Goal: Communication & Community: Share content

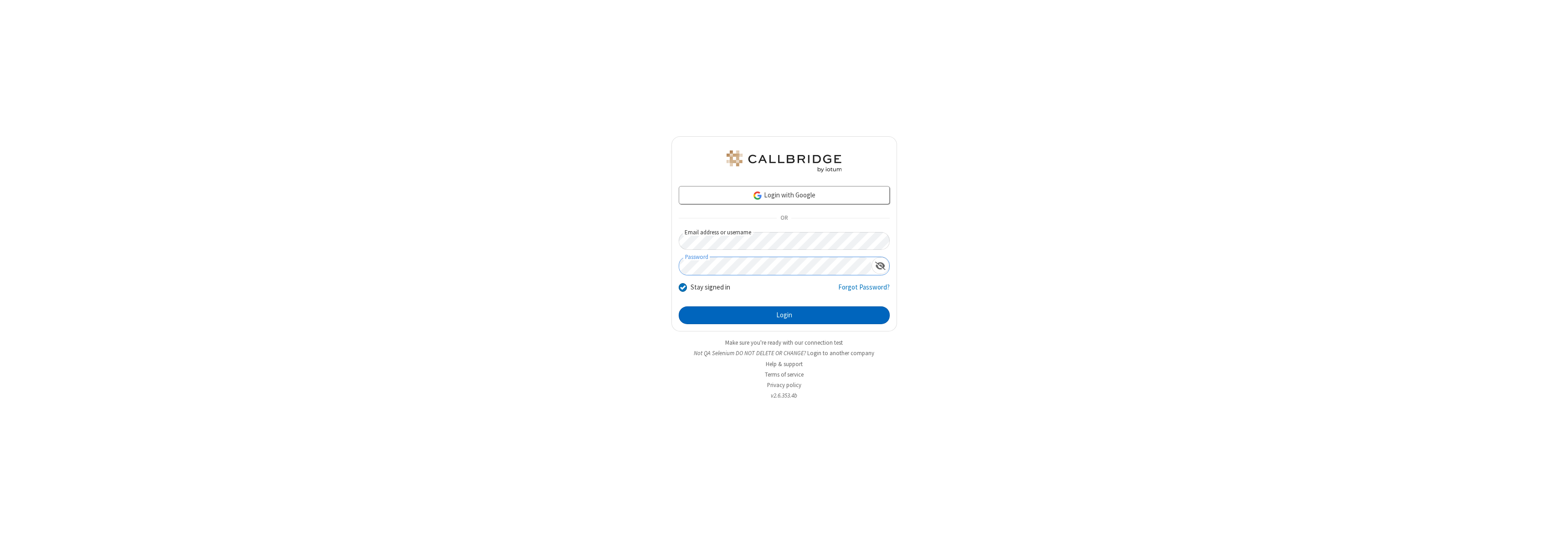
click at [784, 315] on button "Login" at bounding box center [784, 315] width 211 height 18
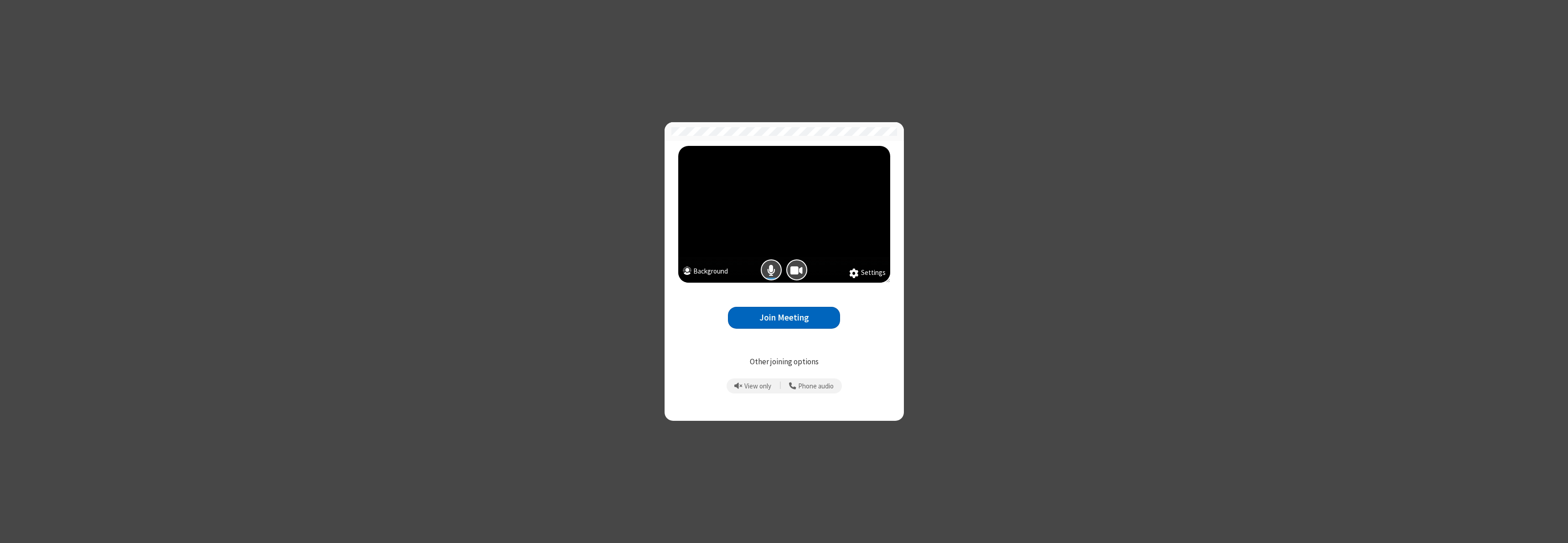
click at [784, 317] on button "Join Meeting" at bounding box center [784, 318] width 112 height 23
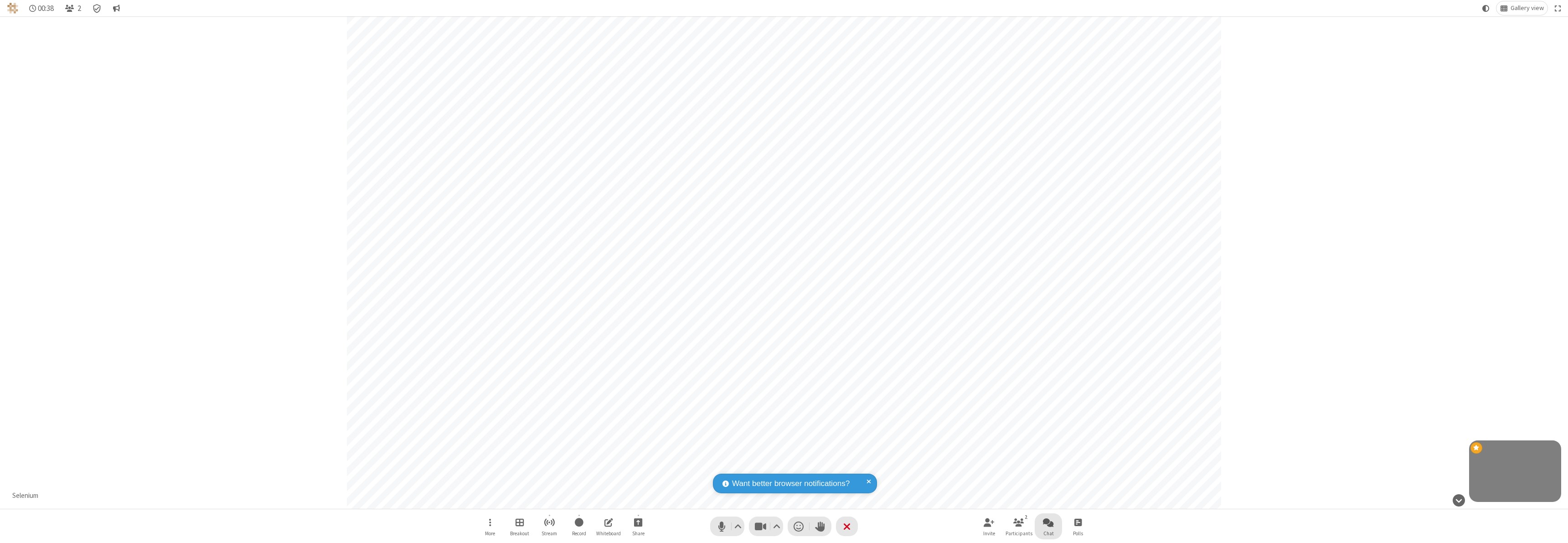
click at [1048, 522] on span "Open chat" at bounding box center [1048, 522] width 11 height 12
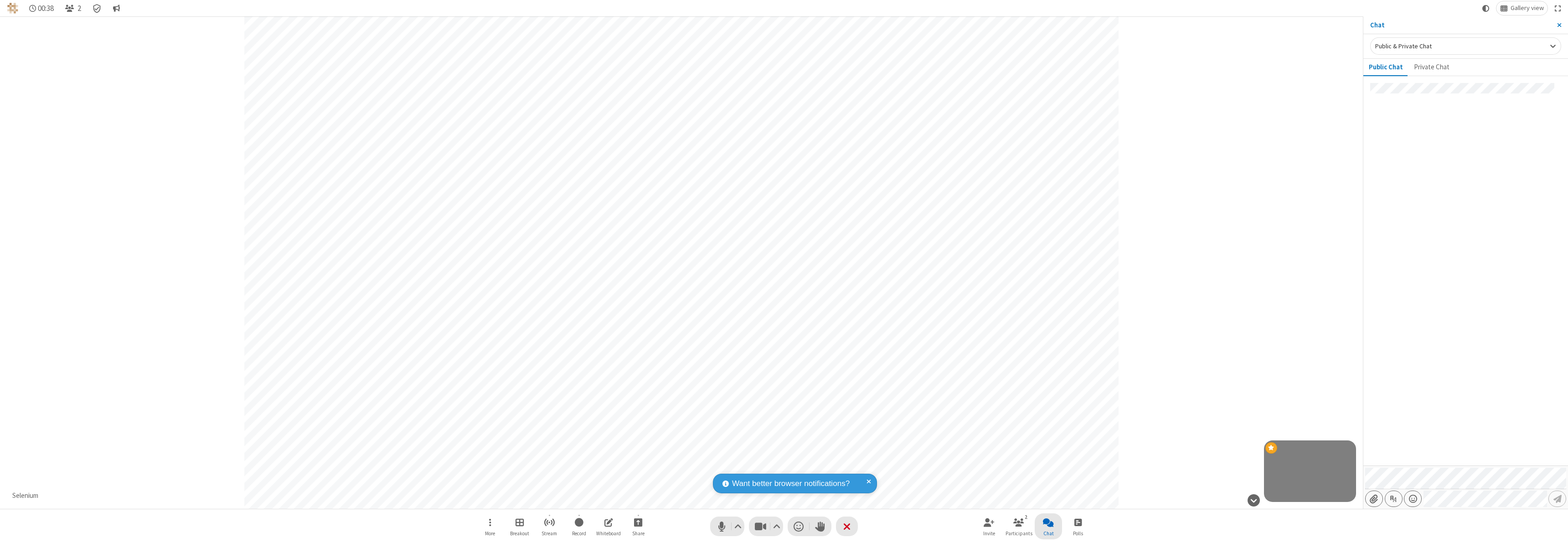
type input "C:\fakepath\doc_test.docx"
